Goal: Task Accomplishment & Management: Complete application form

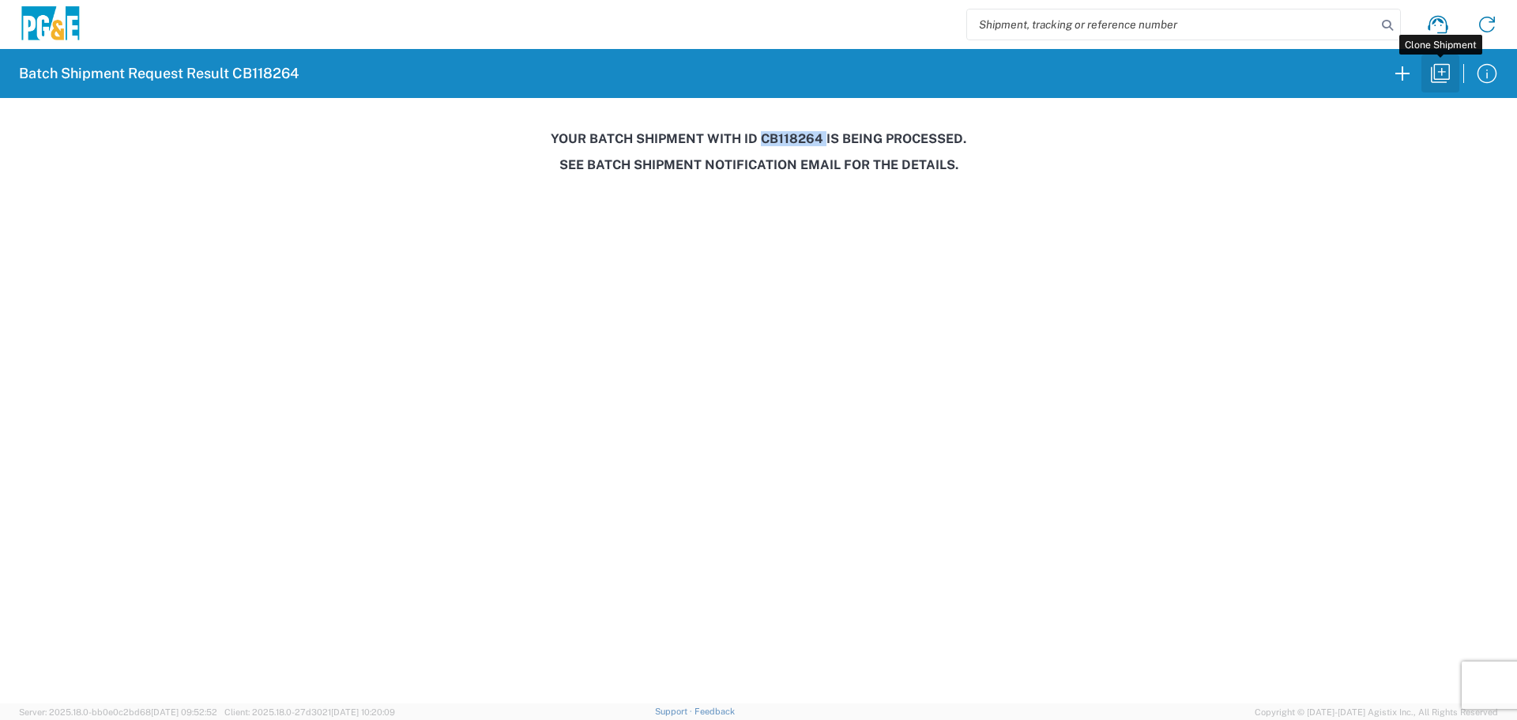
click at [1446, 78] on icon "button" at bounding box center [1440, 73] width 25 height 25
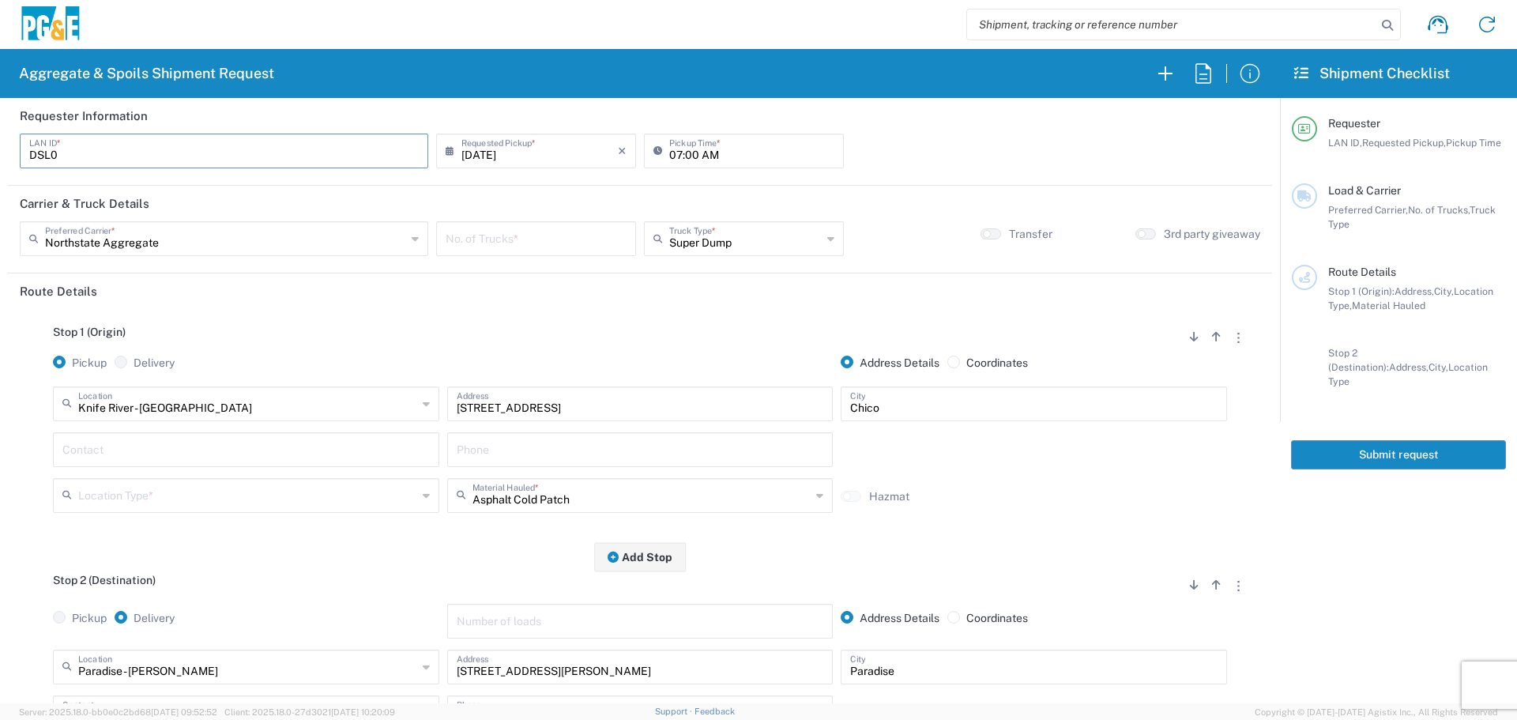
drag, startPoint x: 186, startPoint y: 159, endPoint x: 0, endPoint y: 138, distance: 186.8
click at [0, 138] on form "Requester Information DSL0 LAN ID * [DATE] × Requested Pickup * Cancel Apply 07…" at bounding box center [640, 400] width 1280 height 605
type input "C2PX"
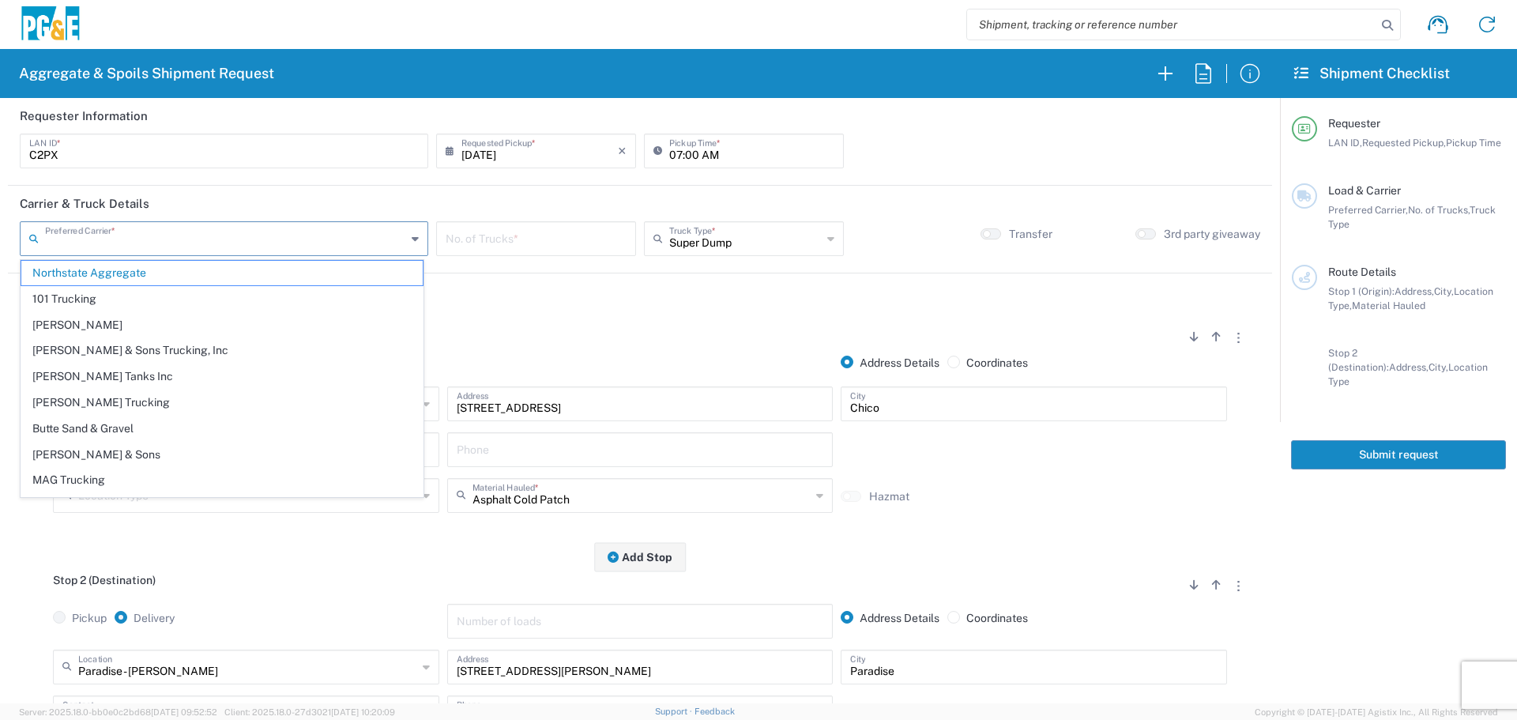
click at [272, 226] on input "text" at bounding box center [225, 238] width 361 height 28
click at [142, 477] on span "MAG Trucking" at bounding box center [221, 480] width 401 height 24
type input "MAG Trucking"
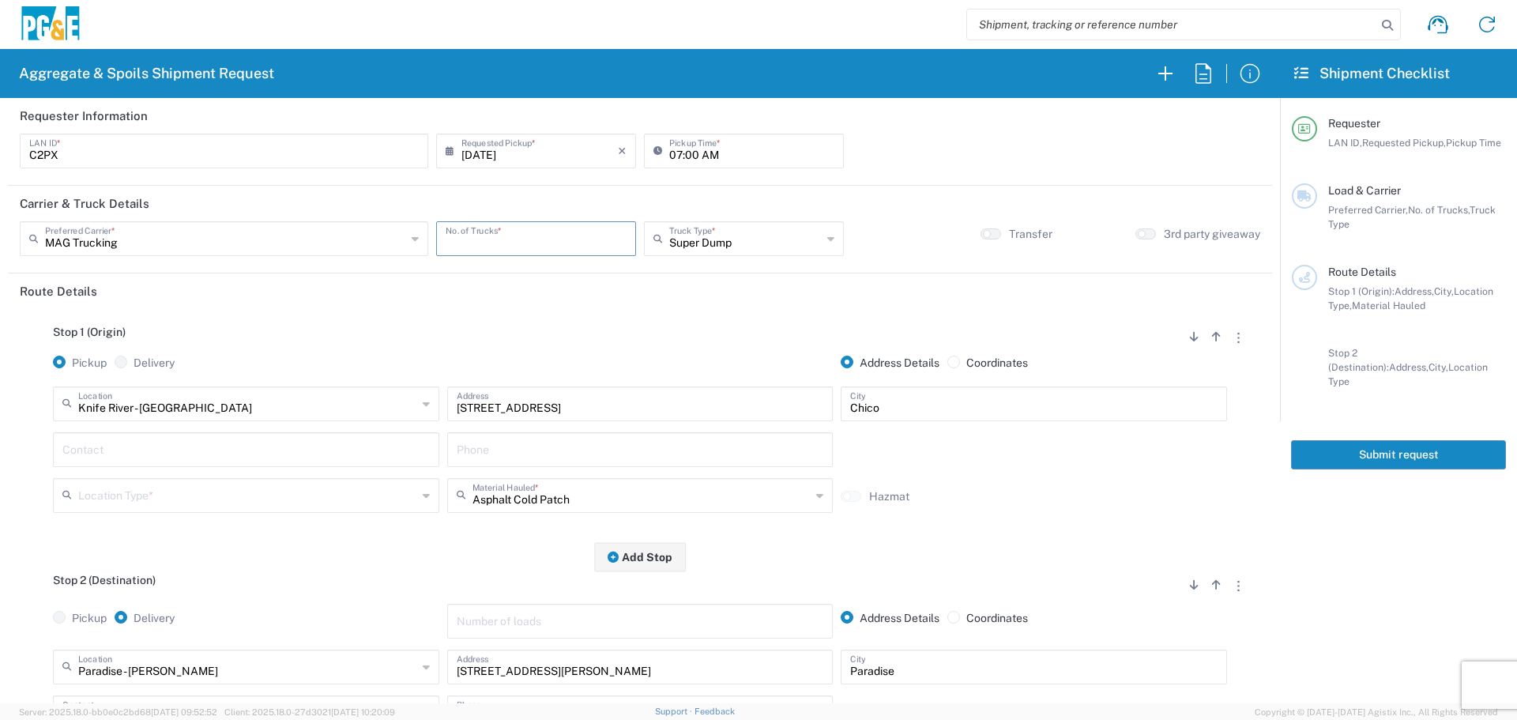
click at [520, 236] on input "number" at bounding box center [536, 238] width 181 height 28
type input "2"
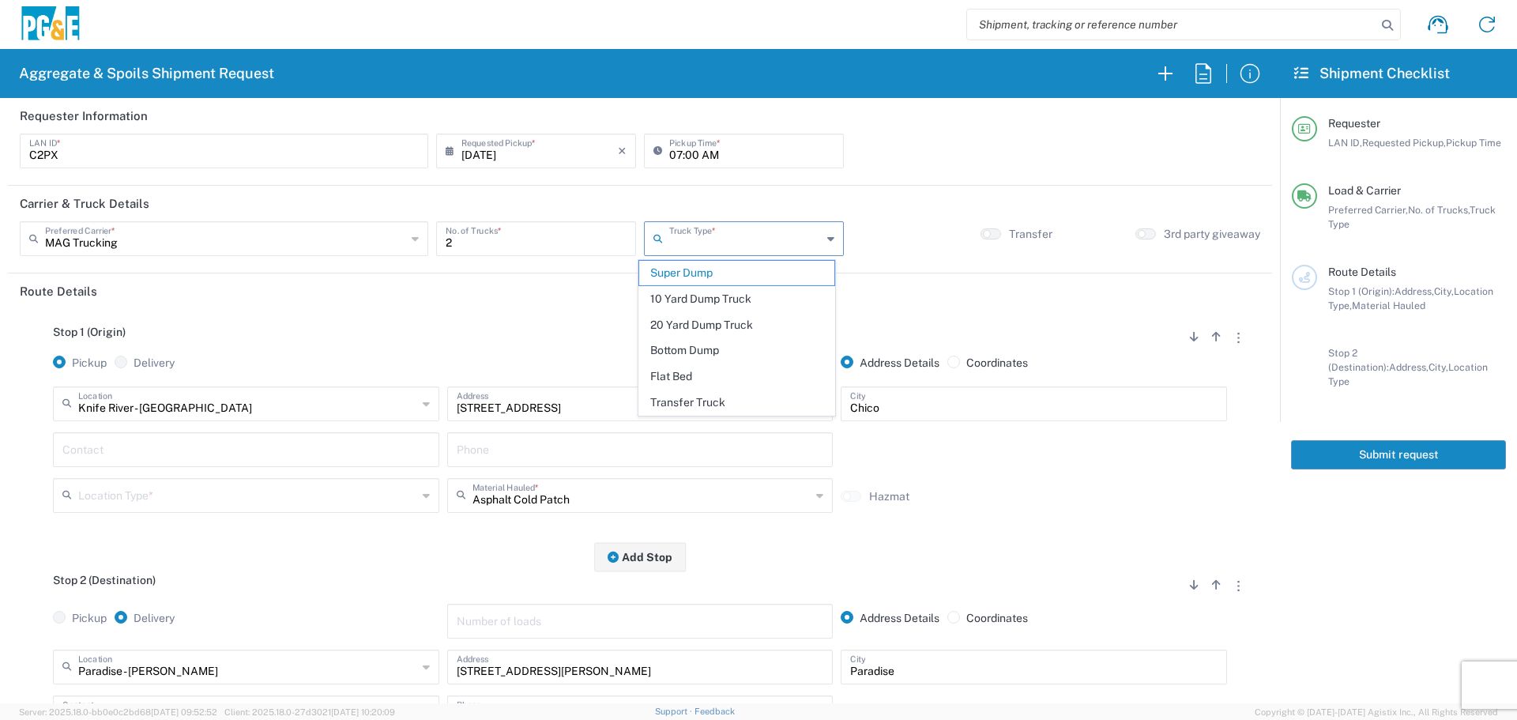
click at [693, 247] on input "text" at bounding box center [745, 238] width 153 height 28
click at [671, 292] on span "10 Yard Dump Truck" at bounding box center [736, 299] width 195 height 24
type input "10 Yard Dump Truck"
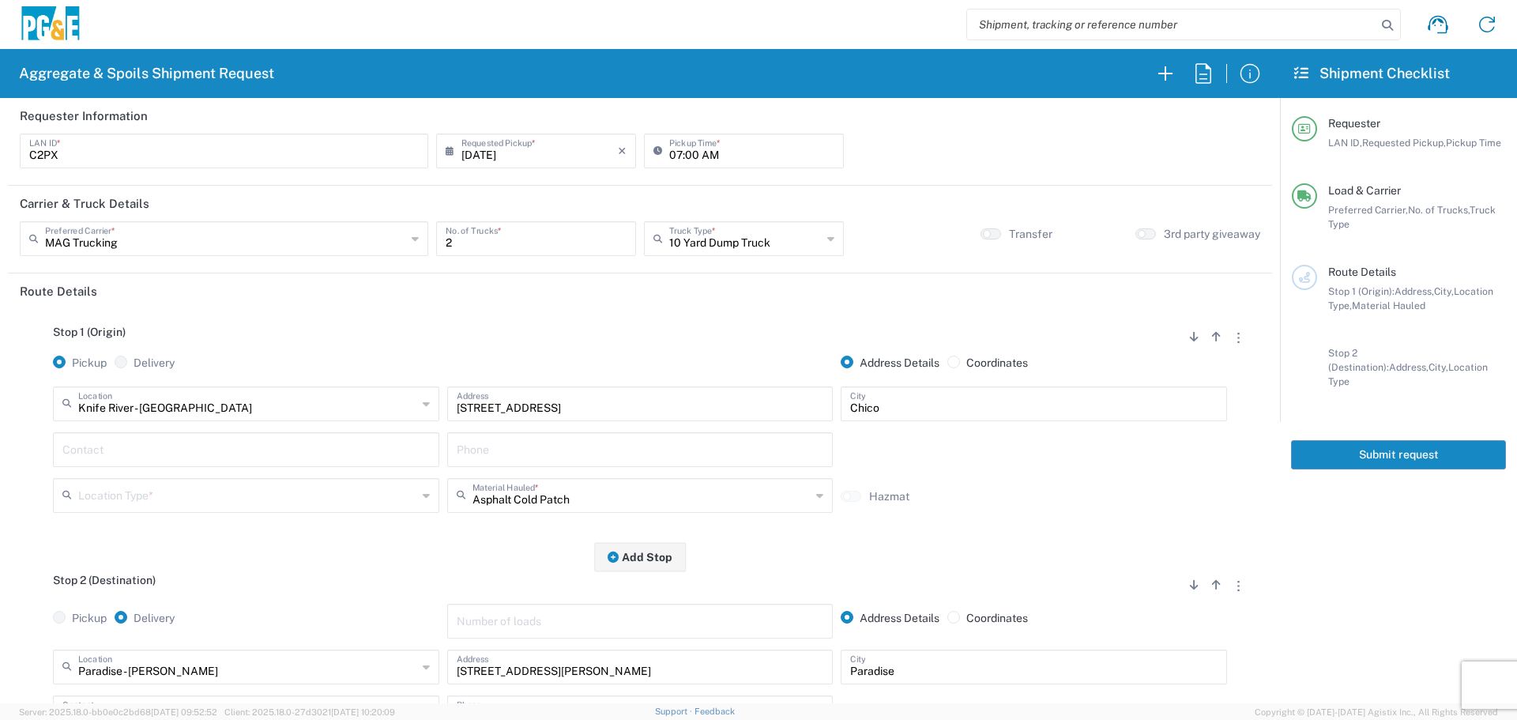
click at [330, 383] on div "Pickup Delivery" at bounding box center [246, 371] width 394 height 31
click at [325, 390] on input "text" at bounding box center [247, 403] width 339 height 28
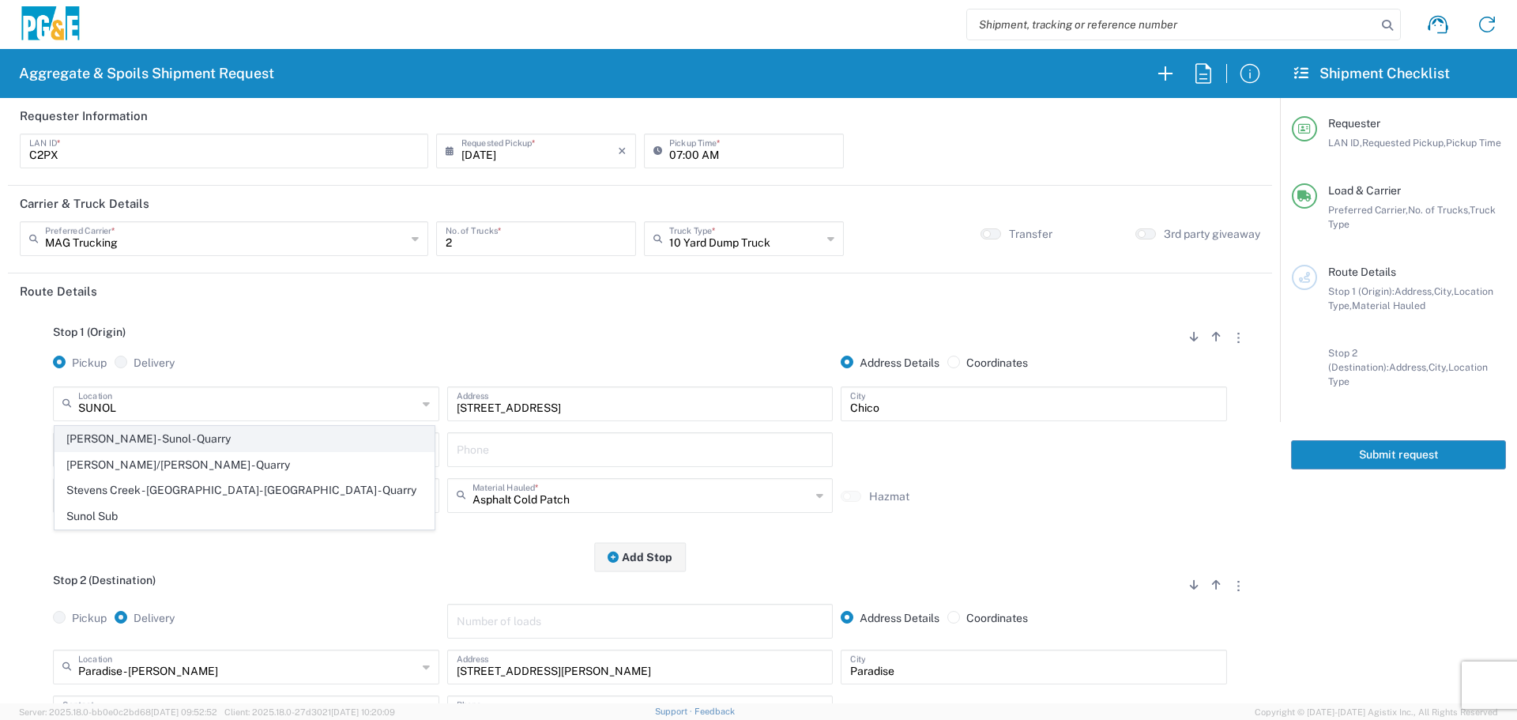
click at [266, 431] on span "[PERSON_NAME] - Sunol - Quarry" at bounding box center [244, 439] width 379 height 24
type input "[PERSON_NAME] - Sunol - Quarry"
type input "[STREET_ADDRESS]"
type input "Sunol"
type input "Quarry"
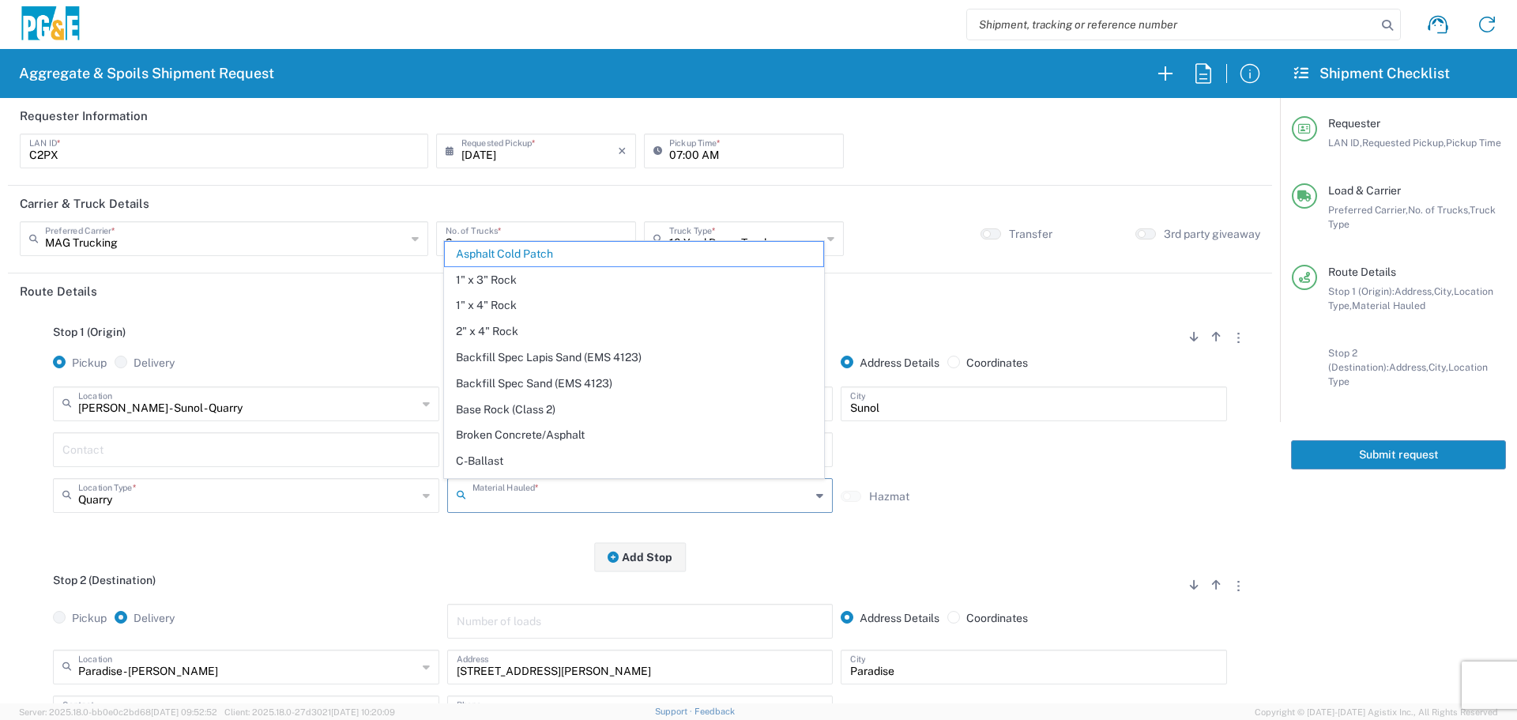
click at [544, 501] on input "text" at bounding box center [642, 494] width 339 height 28
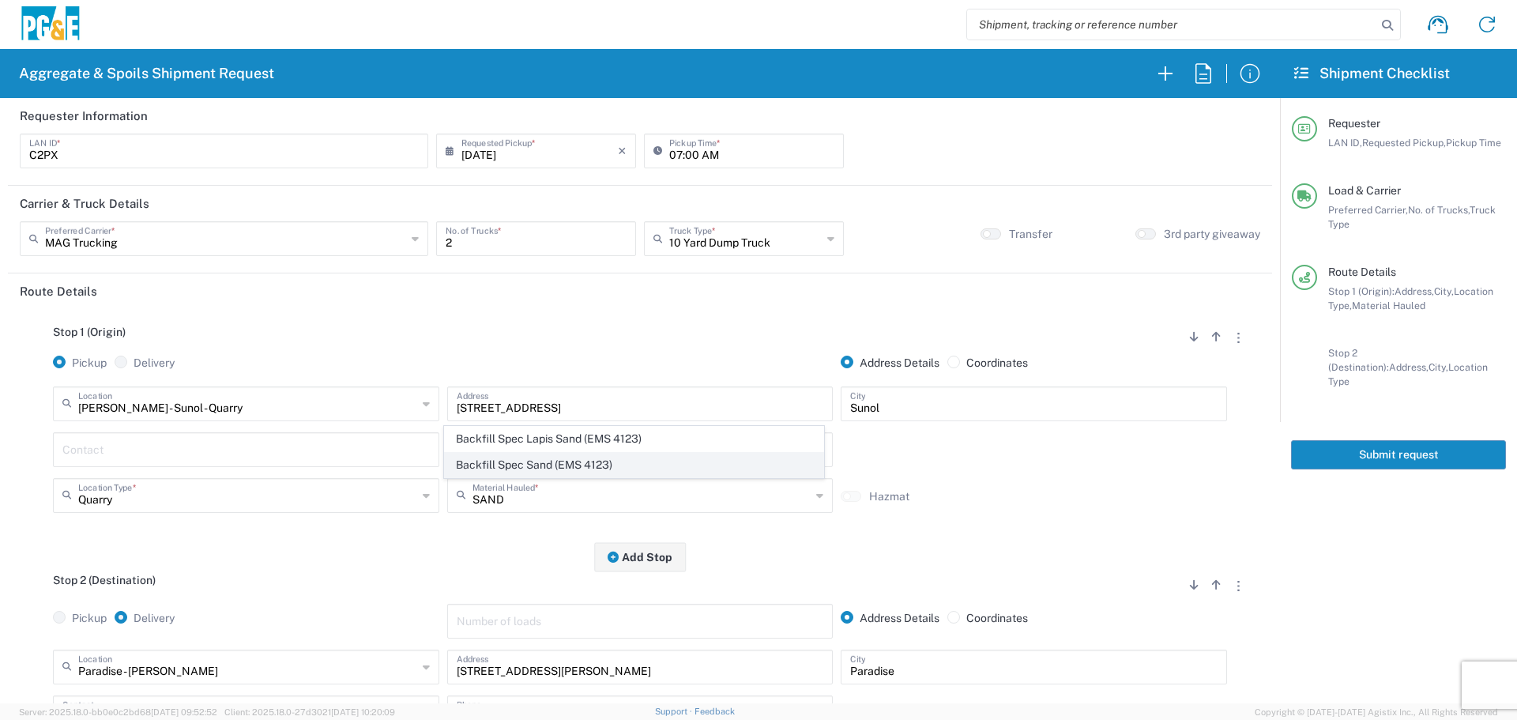
click at [559, 469] on span "Backfill Spec Sand (EMS 4123)" at bounding box center [634, 465] width 379 height 24
type input "Backfill Spec Sand (EMS 4123)"
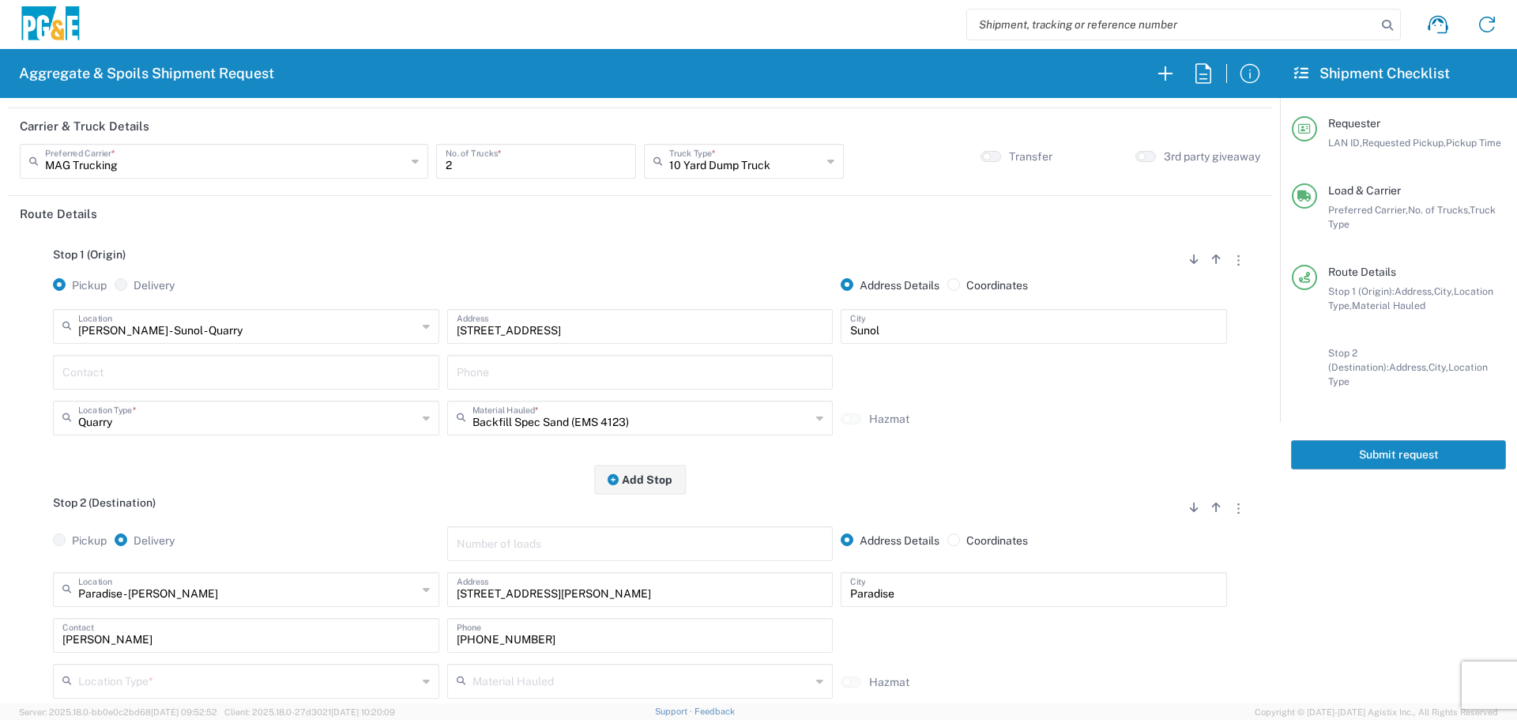
scroll to position [316, 0]
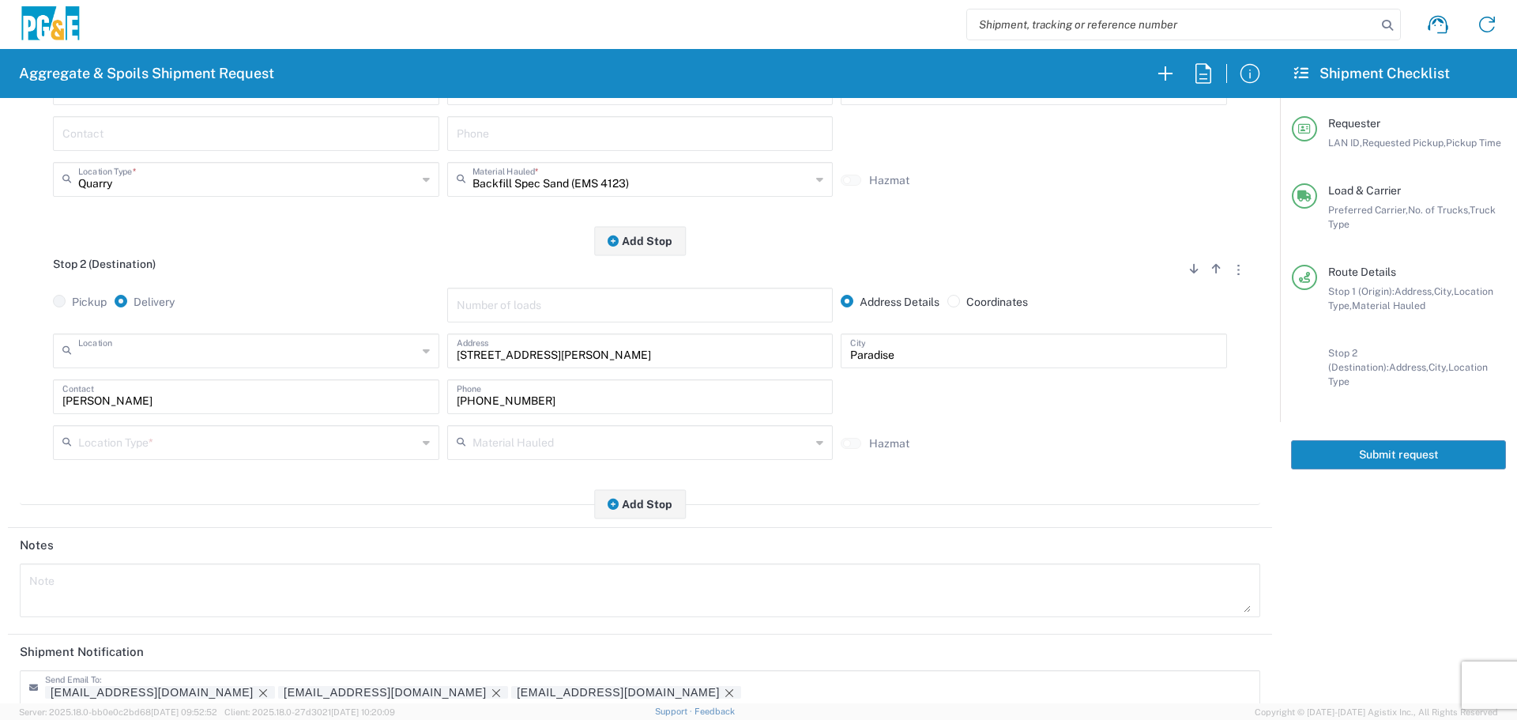
click at [163, 345] on input "text" at bounding box center [247, 350] width 339 height 28
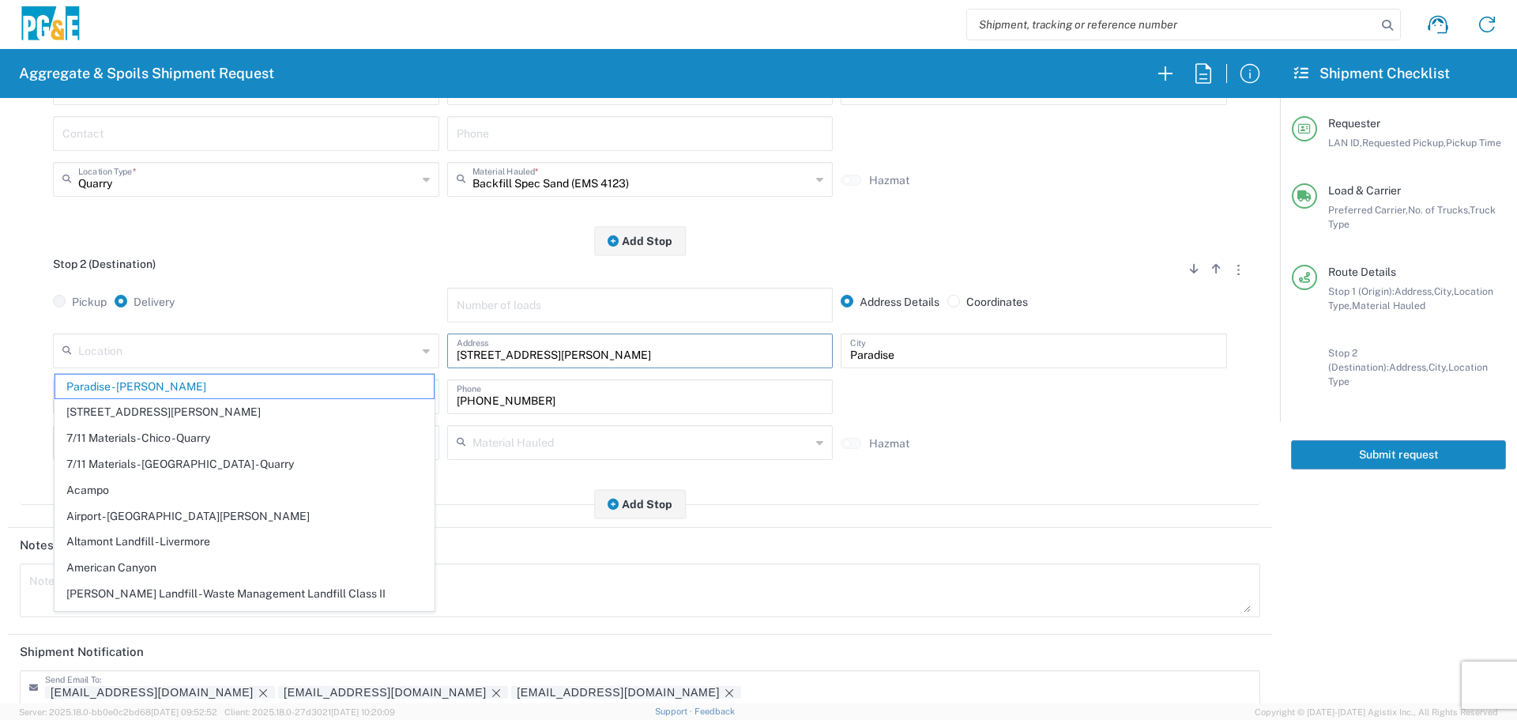
drag, startPoint x: 557, startPoint y: 359, endPoint x: 294, endPoint y: 361, distance: 263.2
click at [294, 361] on div "Location [GEOGRAPHIC_DATA] - [PERSON_NAME] [STREET_ADDRESS][PERSON_NAME] - Quar…" at bounding box center [640, 356] width 1182 height 46
type input "Paradise - [PERSON_NAME]"
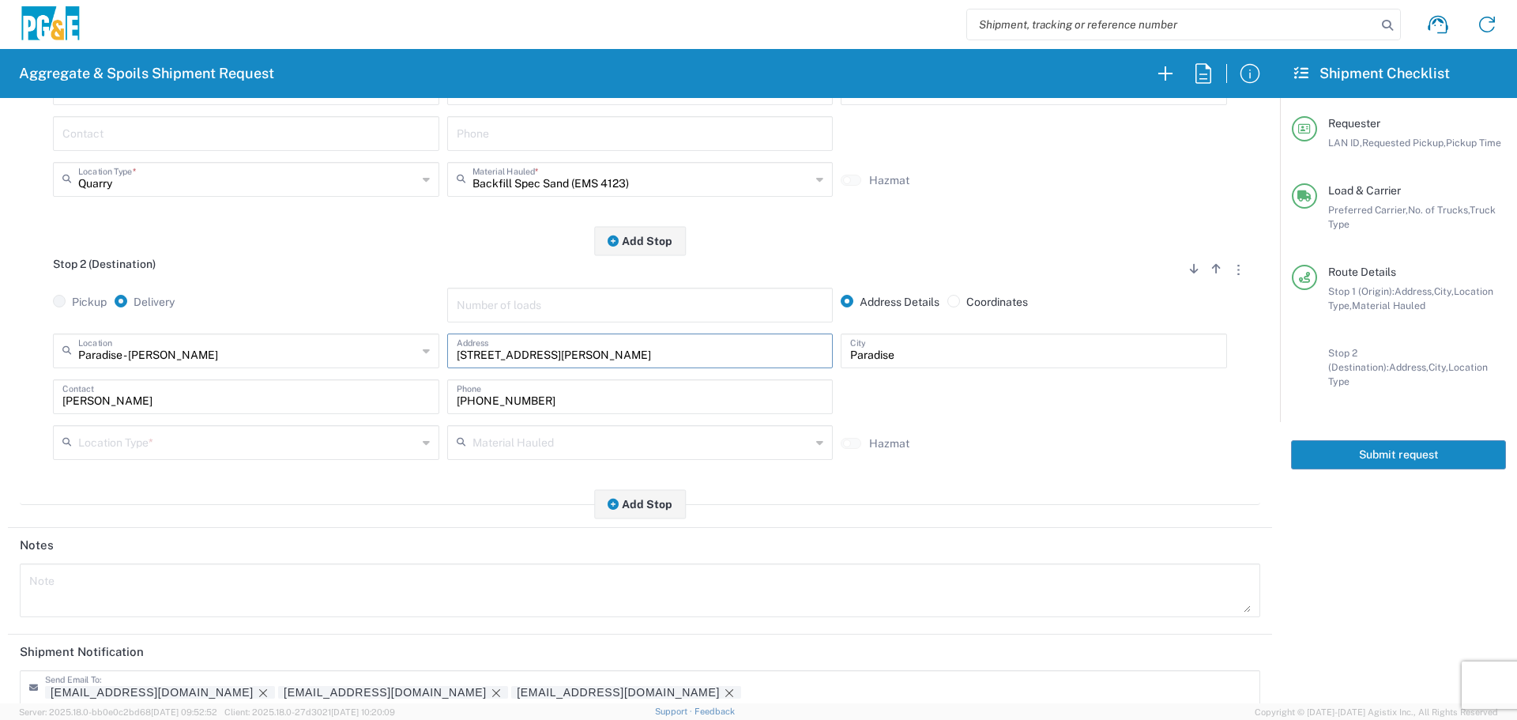
paste input "[STREET_ADDRESS],"
type input "[STREET_ADDRESS],"
type input "San Bruno"
type input "g"
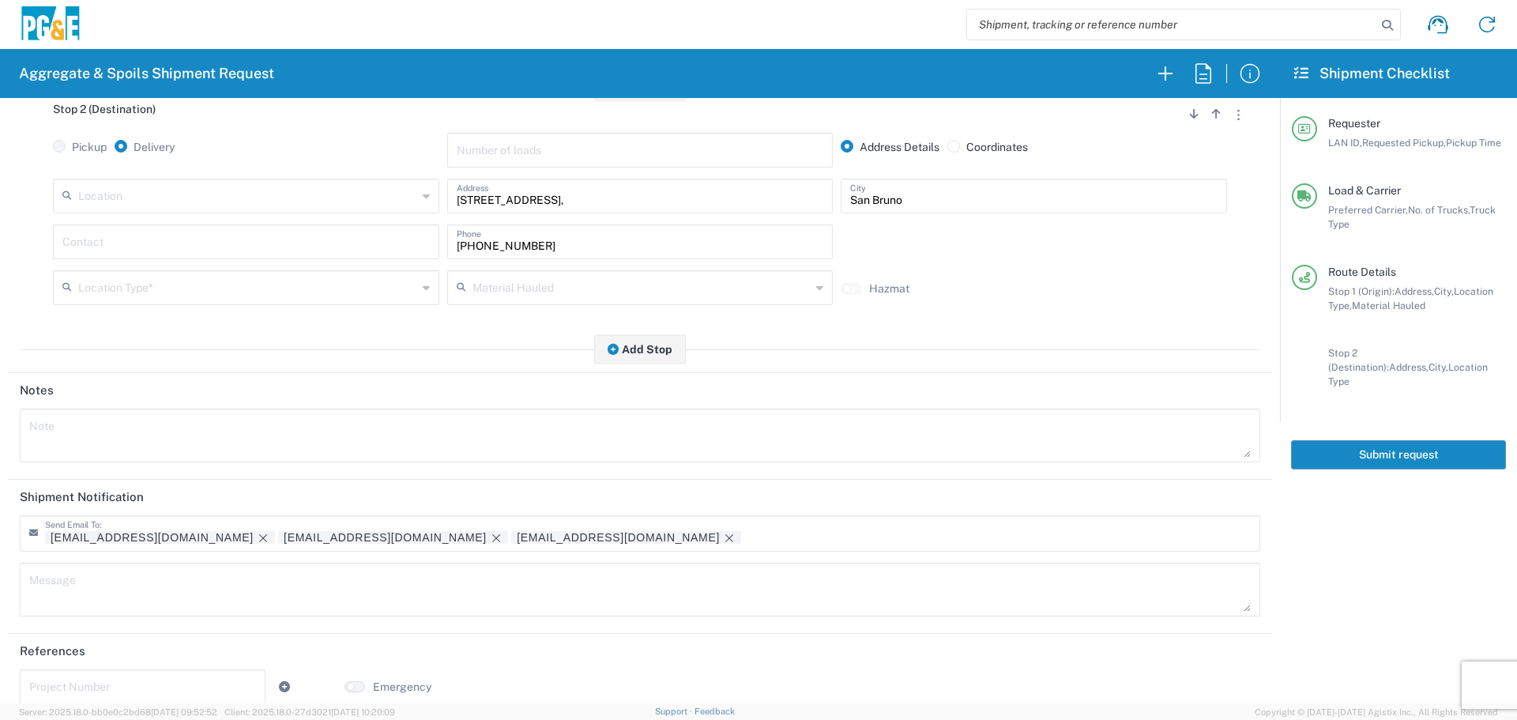
scroll to position [474, 0]
click at [539, 433] on textarea at bounding box center [640, 432] width 1222 height 44
paste textarea "[STREET_ADDRESS], approximately 350' south of [PERSON_NAME]"
type textarea "[STREET_ADDRESS], approximately 350' south of [PERSON_NAME]"
click at [308, 611] on div "Message" at bounding box center [640, 587] width 1241 height 54
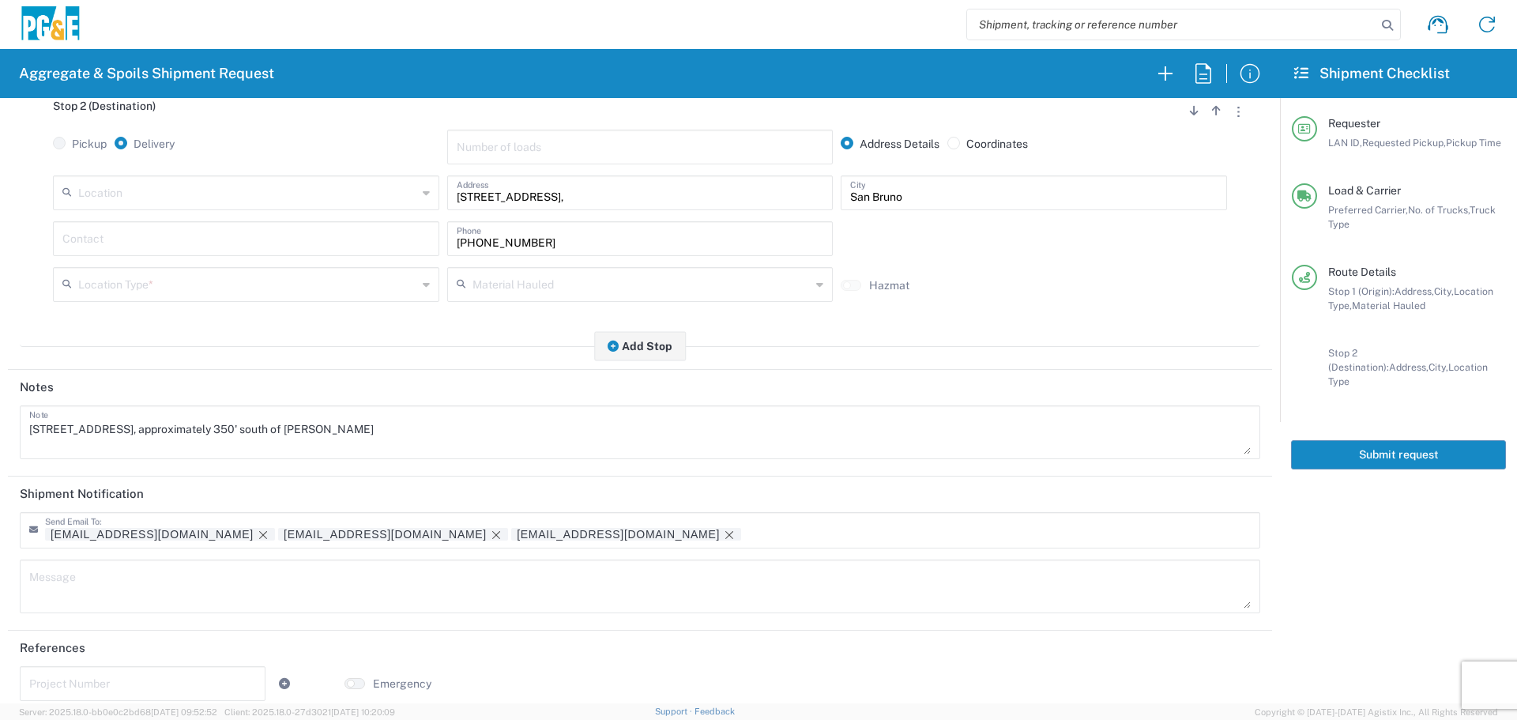
click at [309, 570] on textarea at bounding box center [640, 586] width 1222 height 44
paste textarea "[STREET_ADDRESS], approximately 350' south of [PERSON_NAME]"
type textarea "[STREET_ADDRESS], approximately 350' south of [PERSON_NAME]"
click at [490, 540] on icon "Remove tag" at bounding box center [496, 535] width 13 height 13
click at [337, 256] on div "Contact" at bounding box center [246, 238] width 386 height 35
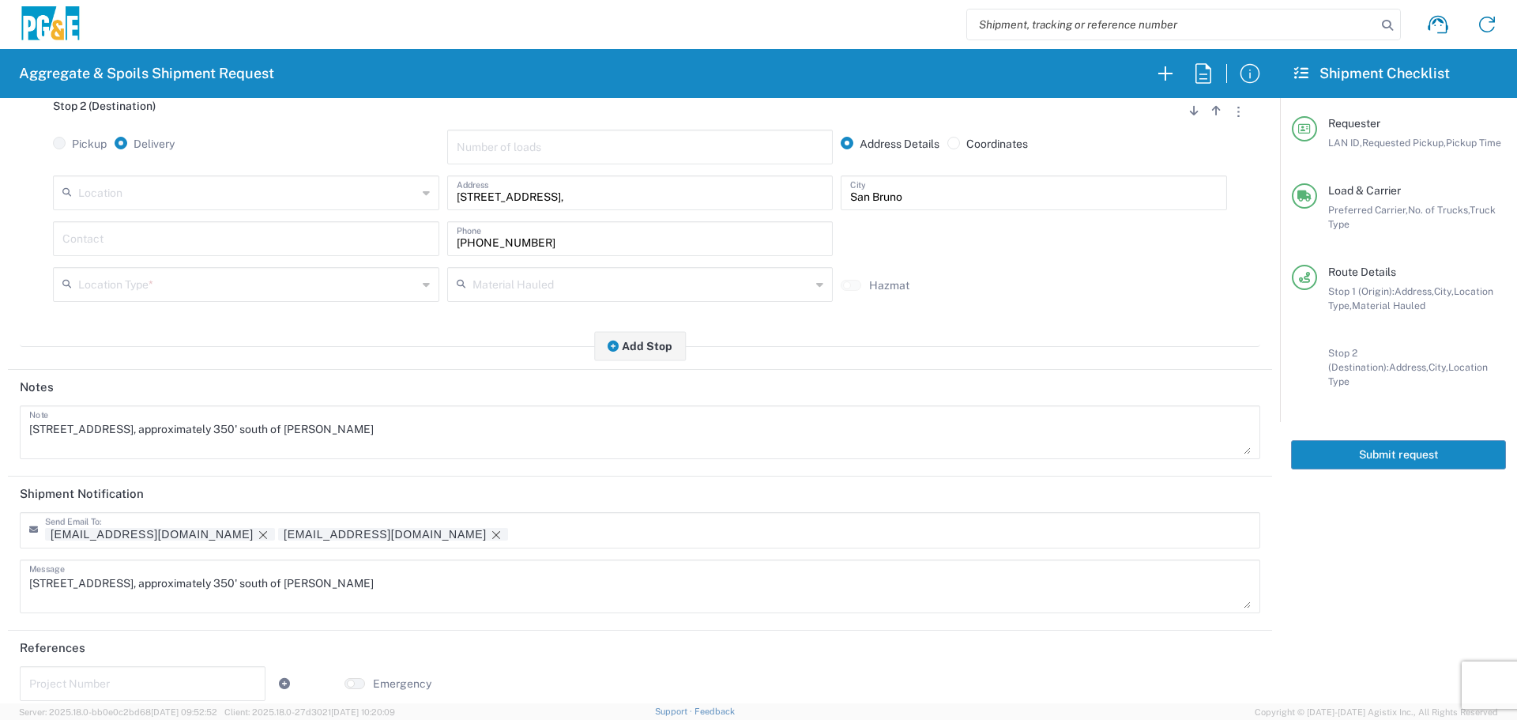
click at [182, 242] on input "text" at bounding box center [245, 238] width 367 height 28
type input "[PERSON_NAME]"
drag, startPoint x: 673, startPoint y: 243, endPoint x: 32, endPoint y: 227, distance: 641.9
click at [32, 227] on div "Location [STREET_ADDRESS][PERSON_NAME] 7/11 Materials - [GEOGRAPHIC_DATA] - Qua…" at bounding box center [640, 244] width 1241 height 138
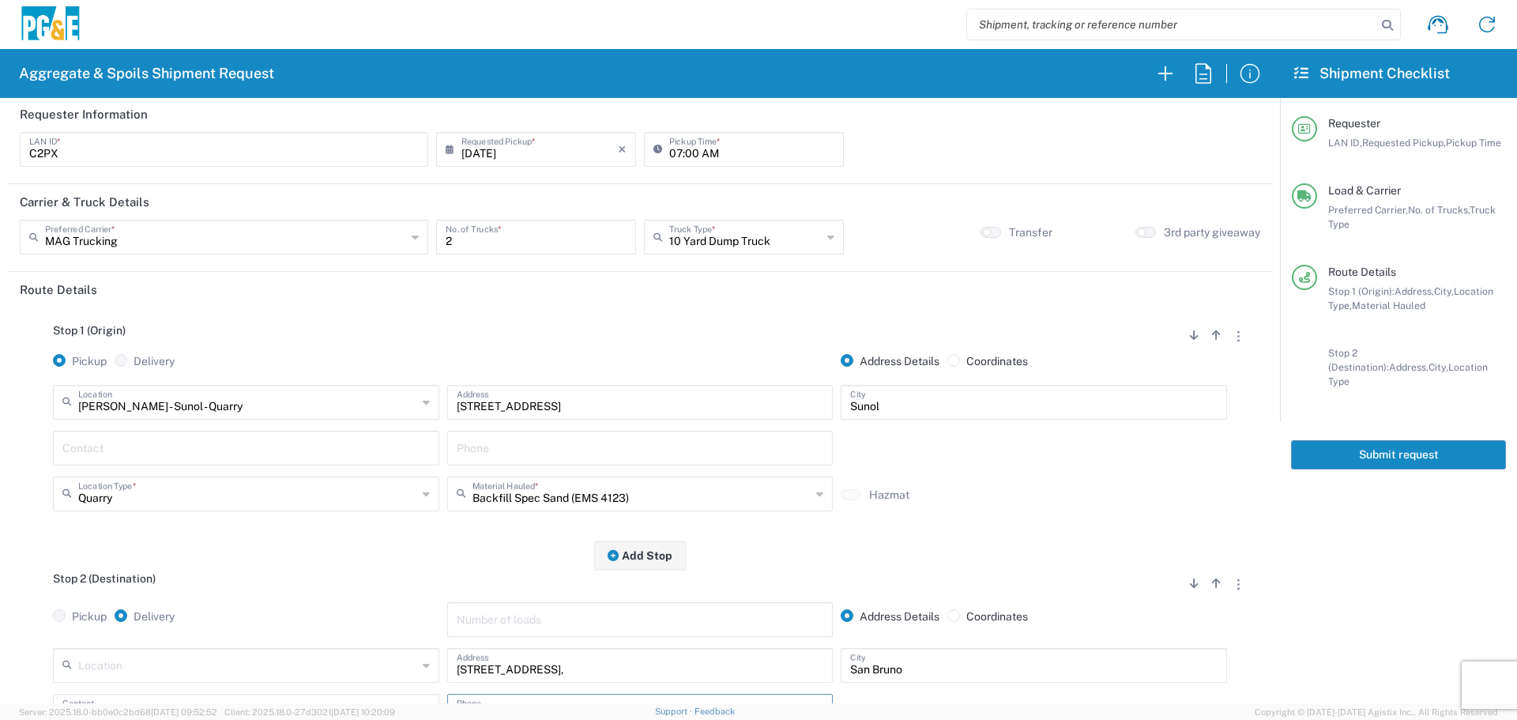
scroll to position [0, 0]
type input "[PHONE_NUMBER]"
click at [672, 151] on input "07:00 AM" at bounding box center [751, 150] width 165 height 28
type input "06:00 AM"
click at [1347, 443] on button "Submit request" at bounding box center [1398, 454] width 215 height 29
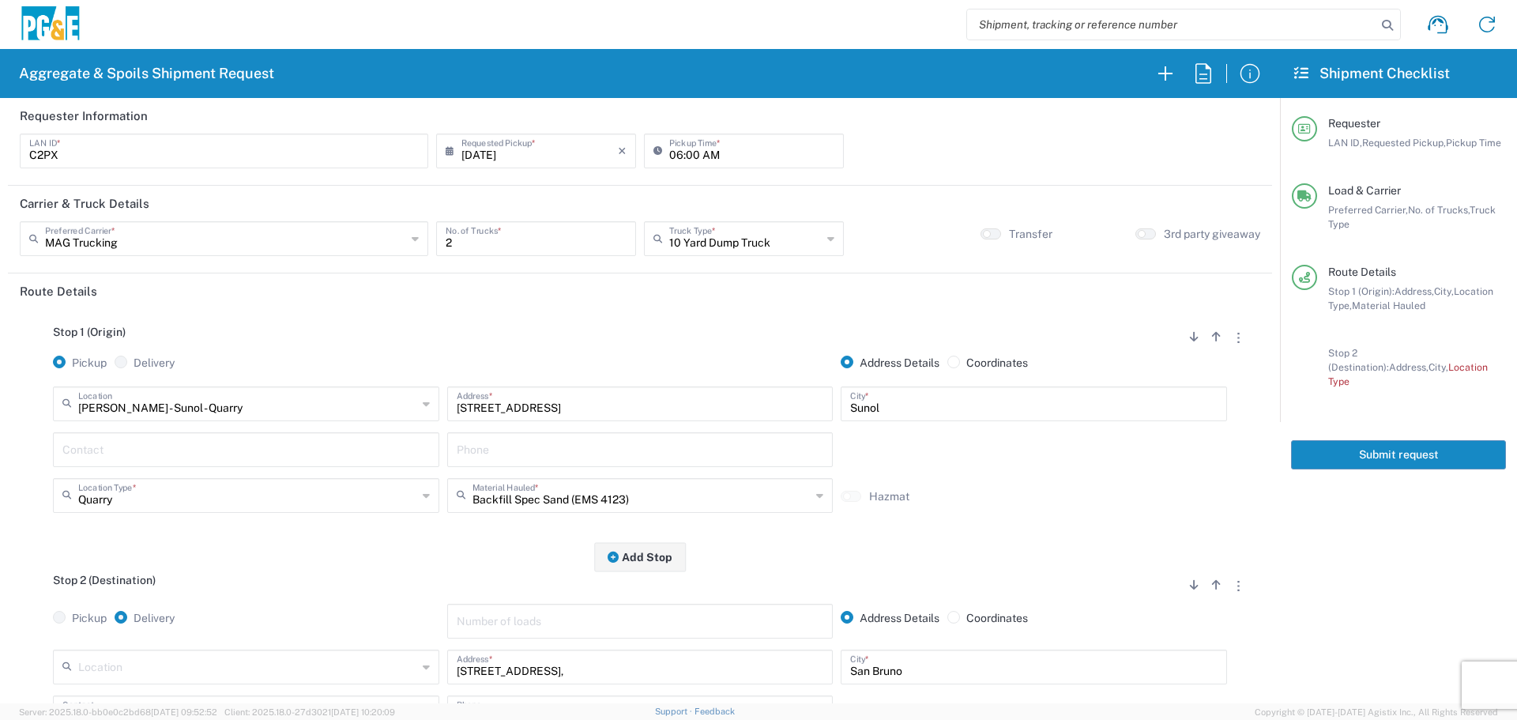
click at [1394, 451] on button "Submit request" at bounding box center [1398, 454] width 215 height 29
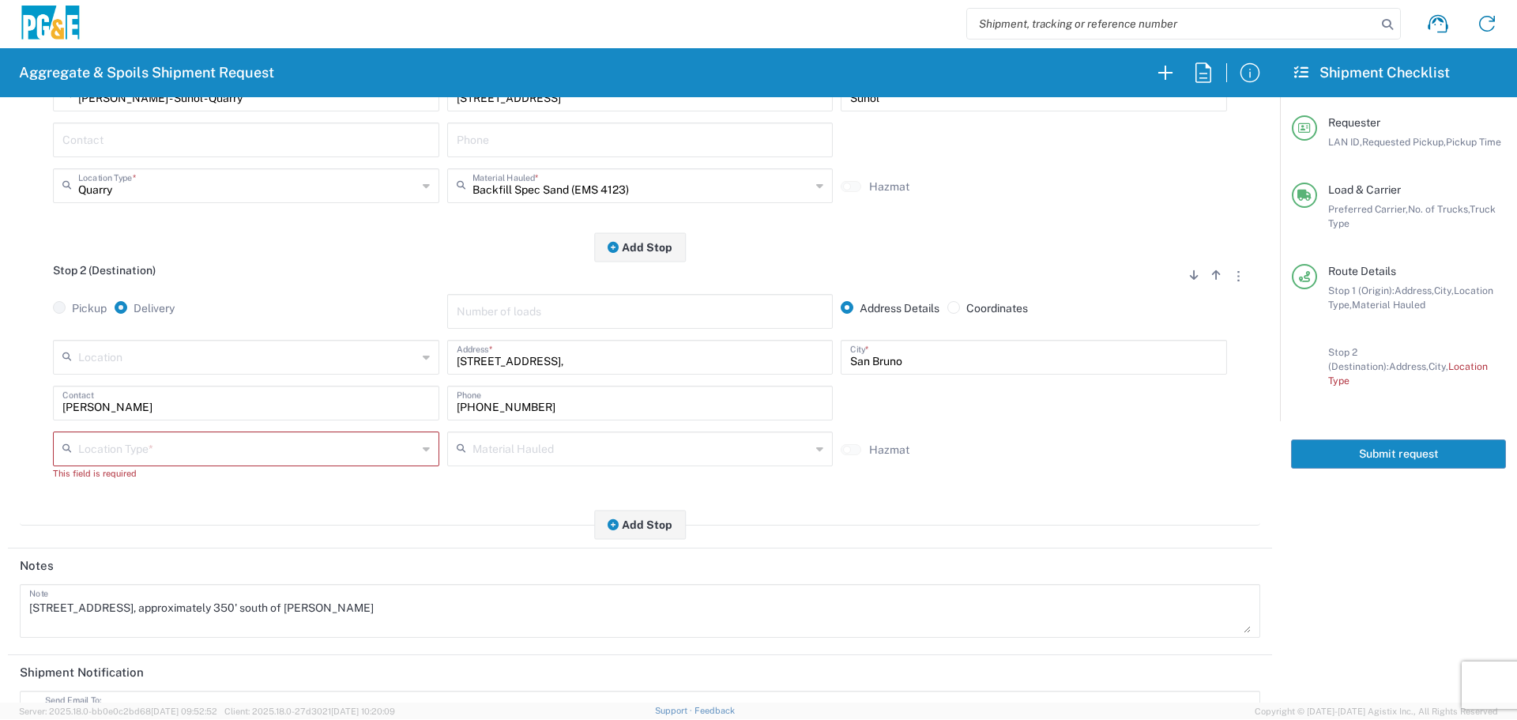
scroll to position [316, 0]
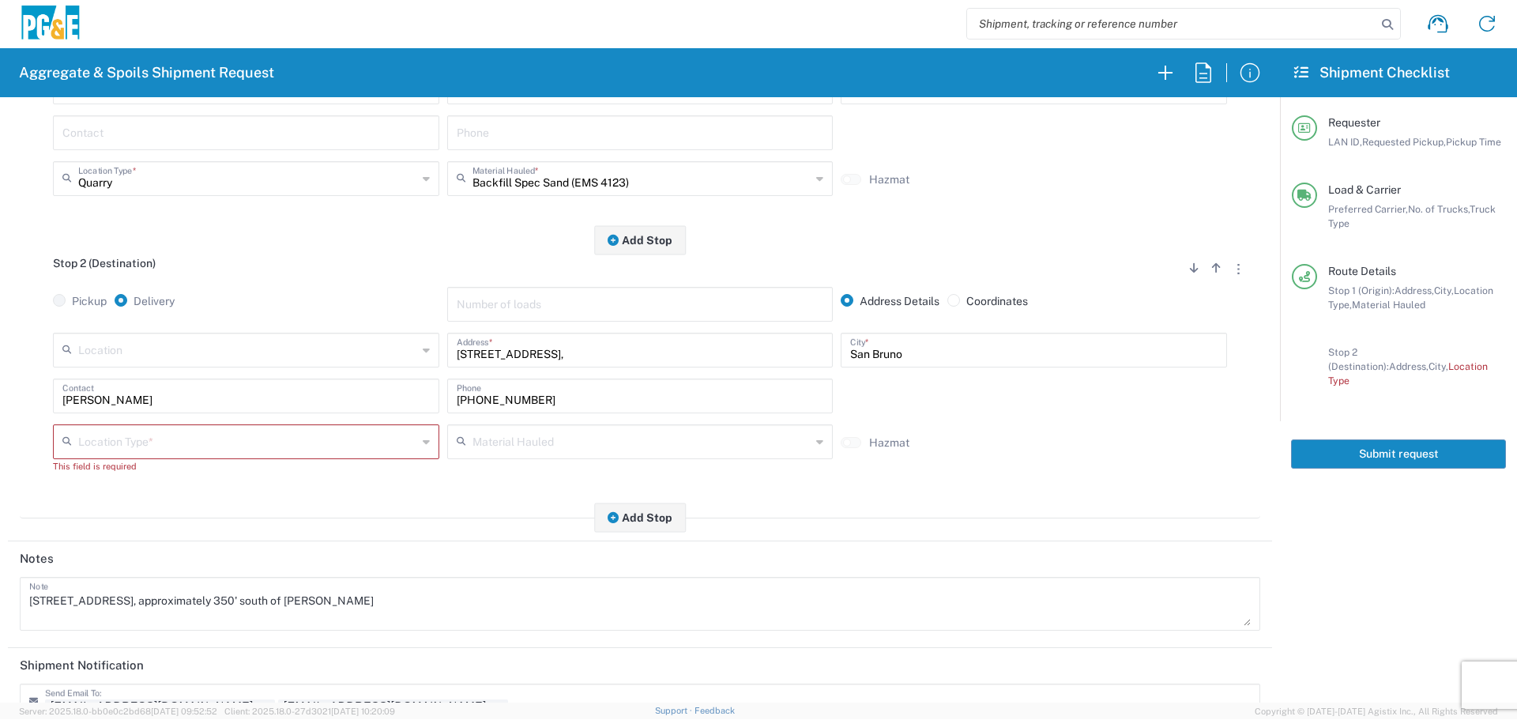
click at [278, 447] on input "text" at bounding box center [247, 441] width 339 height 28
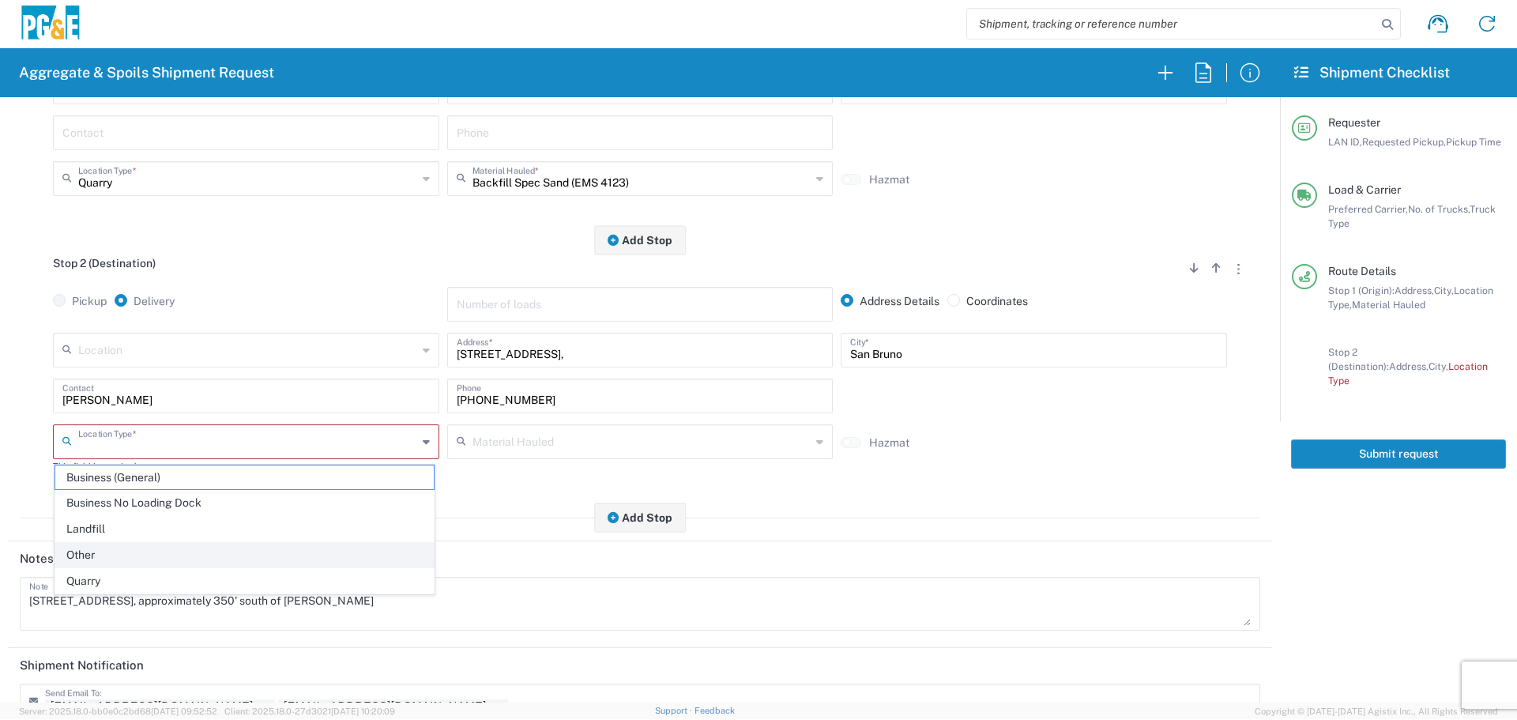
click at [165, 543] on span "Other" at bounding box center [244, 555] width 379 height 24
type input "Other"
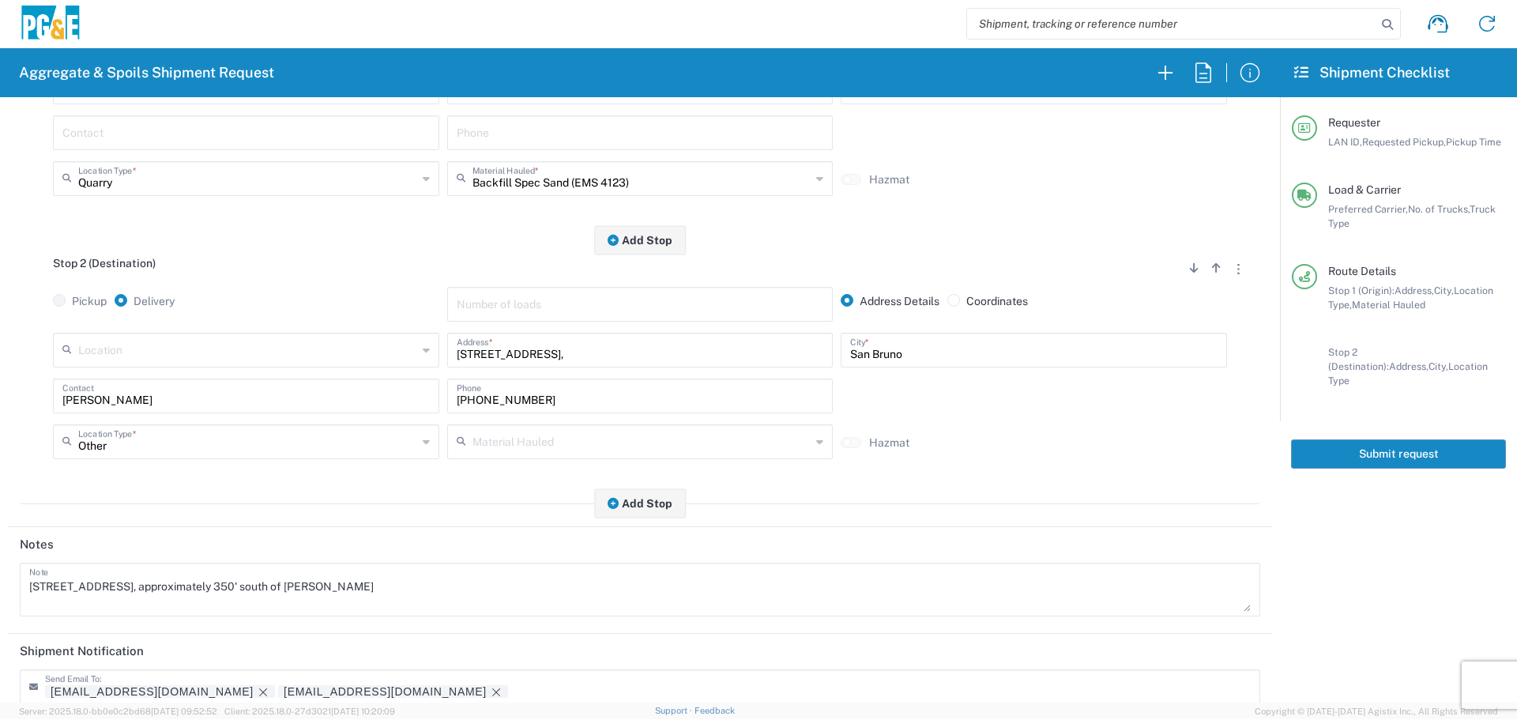
click at [1400, 444] on button "Submit request" at bounding box center [1398, 453] width 215 height 29
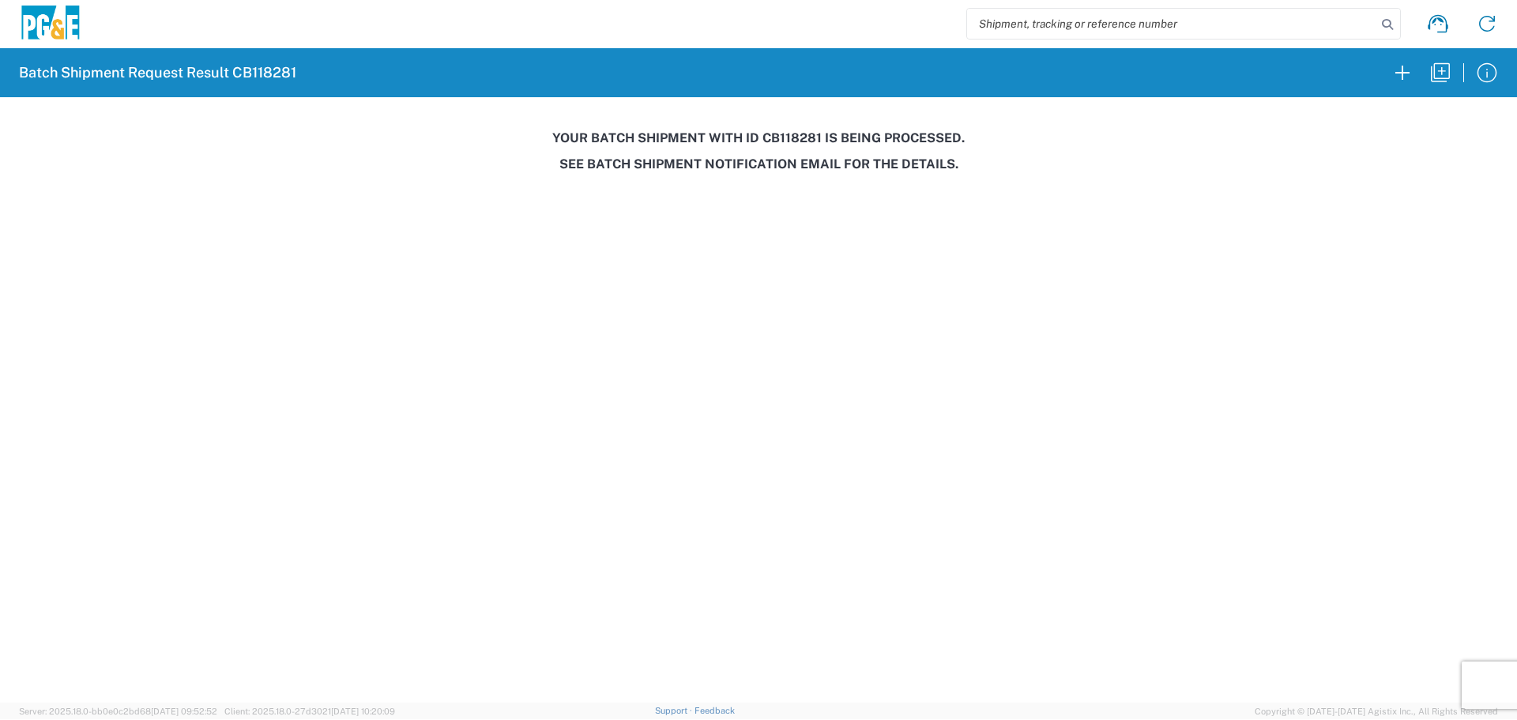
click at [802, 135] on h3 "Your batch shipment with id CB118281 is being processed." at bounding box center [758, 137] width 1495 height 15
copy h3 "CB118281"
